Goal: Navigation & Orientation: Find specific page/section

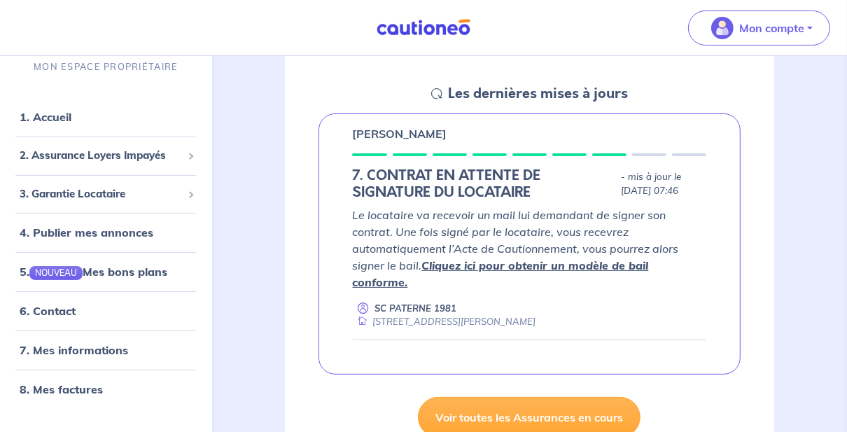
scroll to position [210, 0]
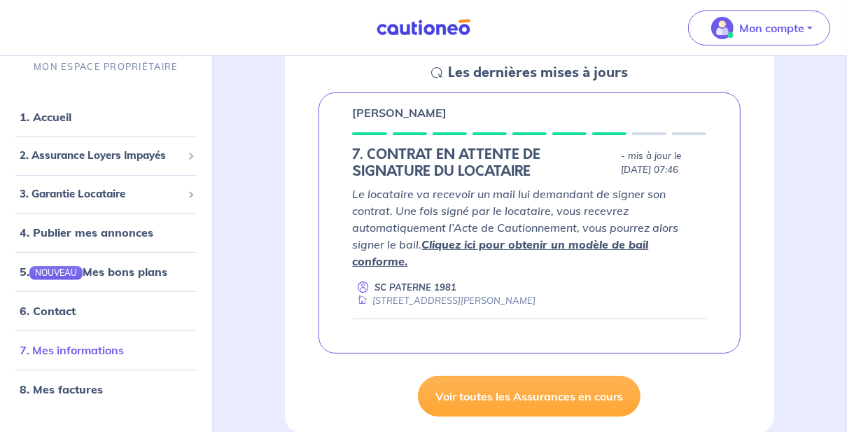
click at [100, 351] on link "7. Mes informations" at bounding box center [72, 350] width 104 height 14
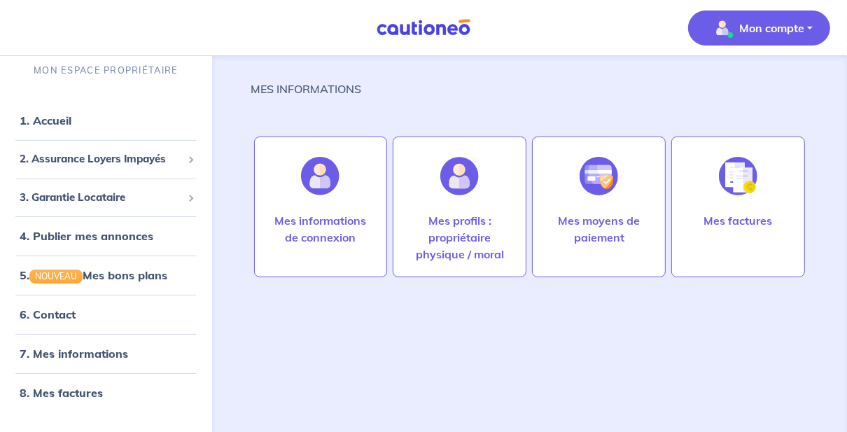
scroll to position [13, 0]
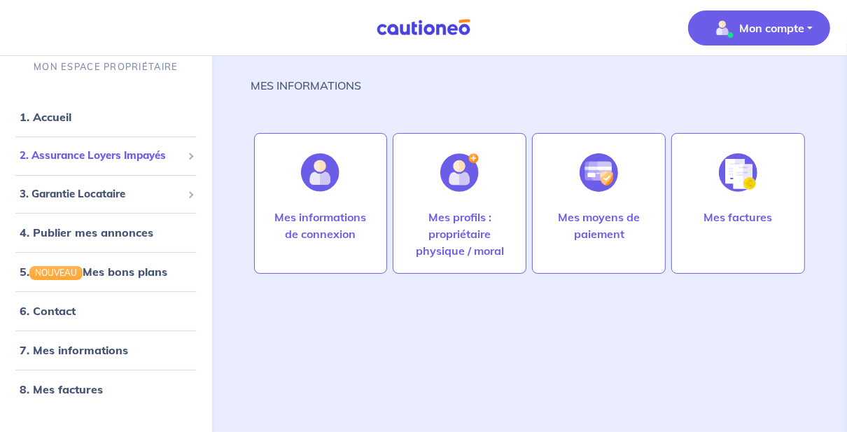
click at [55, 155] on span "2. Assurance Loyers Impayés" at bounding box center [101, 156] width 162 height 16
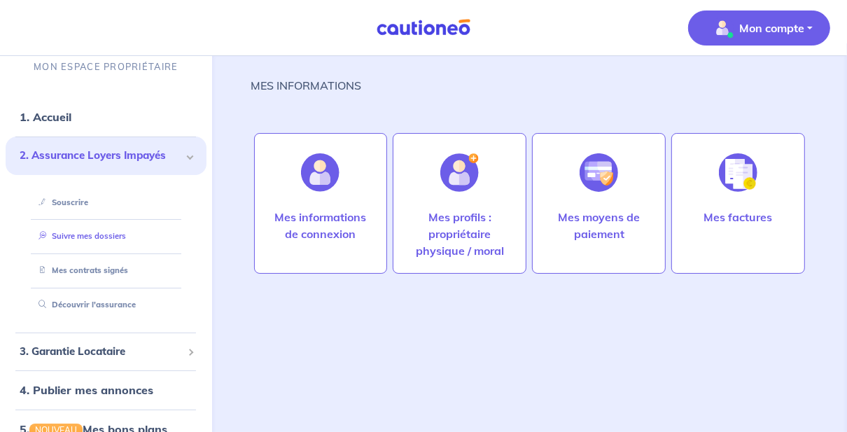
click at [62, 234] on link "Suivre mes dossiers" at bounding box center [79, 236] width 93 height 10
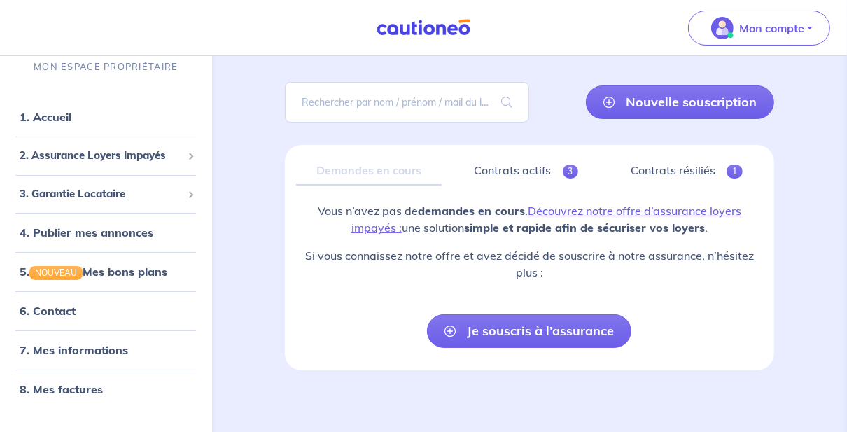
scroll to position [85, 0]
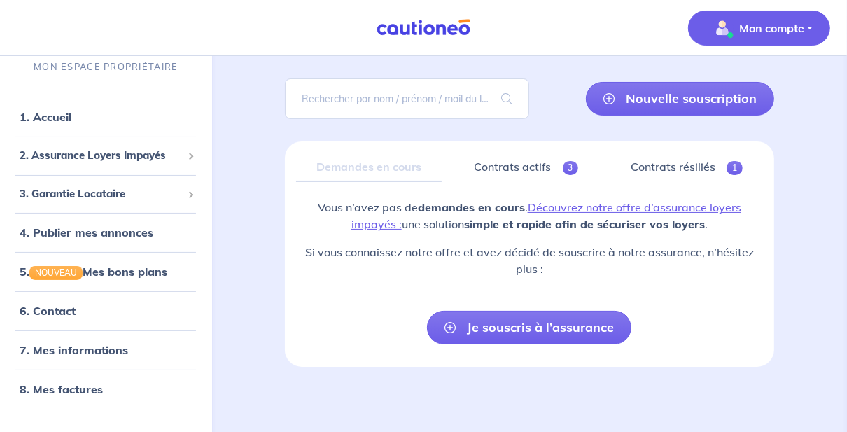
click at [776, 24] on p "Mon compte" at bounding box center [771, 28] width 65 height 17
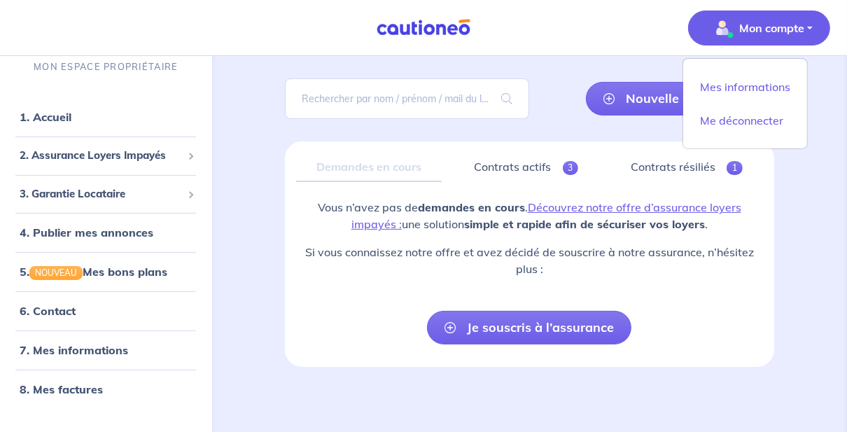
click at [263, 289] on div "assurance loyers impayés En Savoir + Nouvelle souscription Fermer Valider un lo…" at bounding box center [529, 185] width 557 height 363
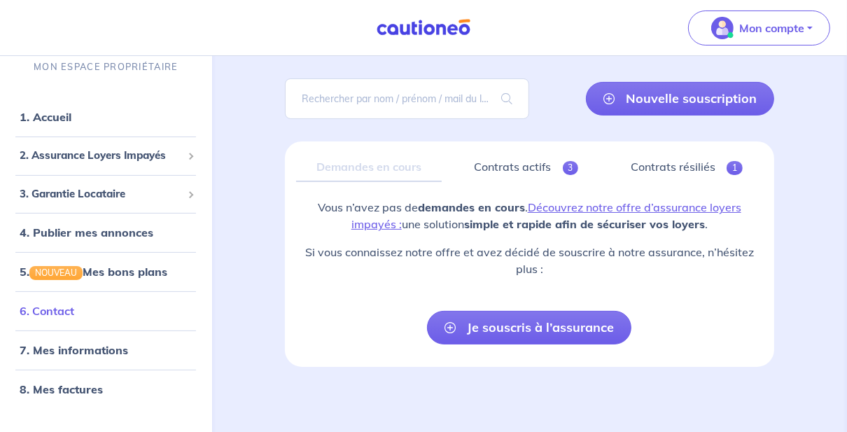
click at [38, 309] on link "6. Contact" at bounding box center [47, 311] width 55 height 14
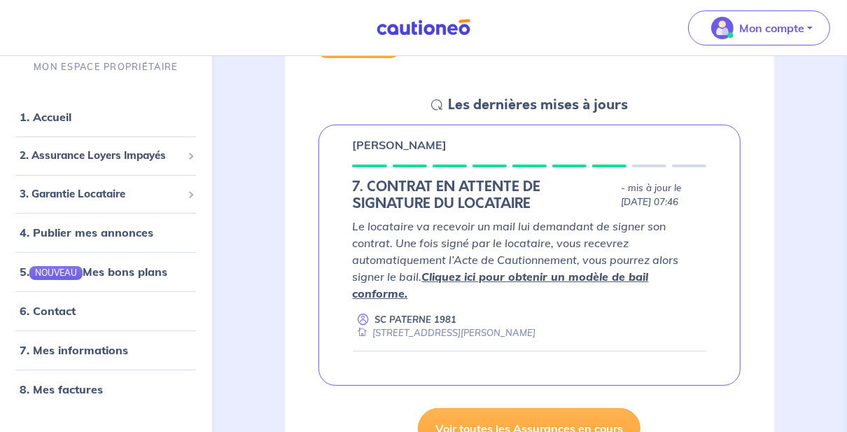
scroll to position [210, 0]
